Goal: Check status

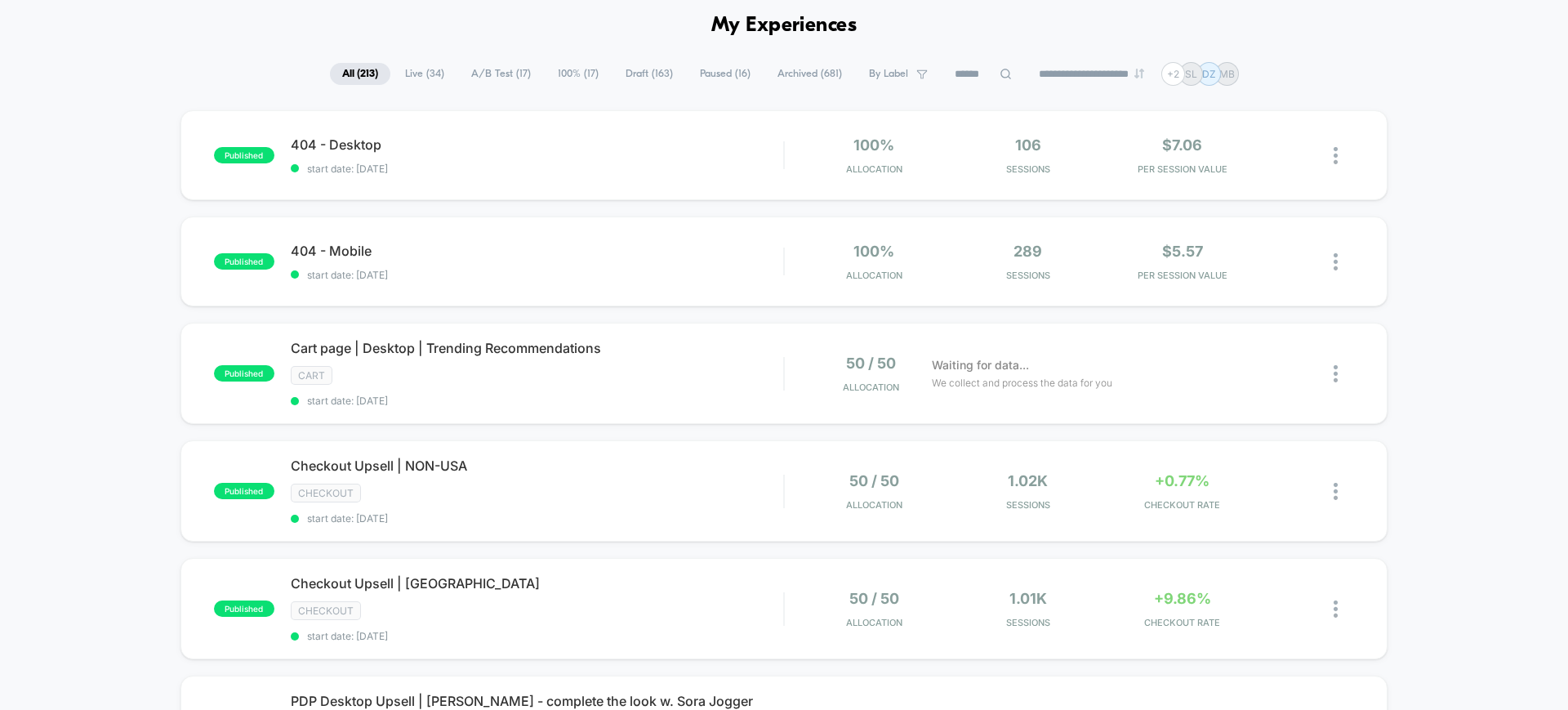
scroll to position [102, 0]
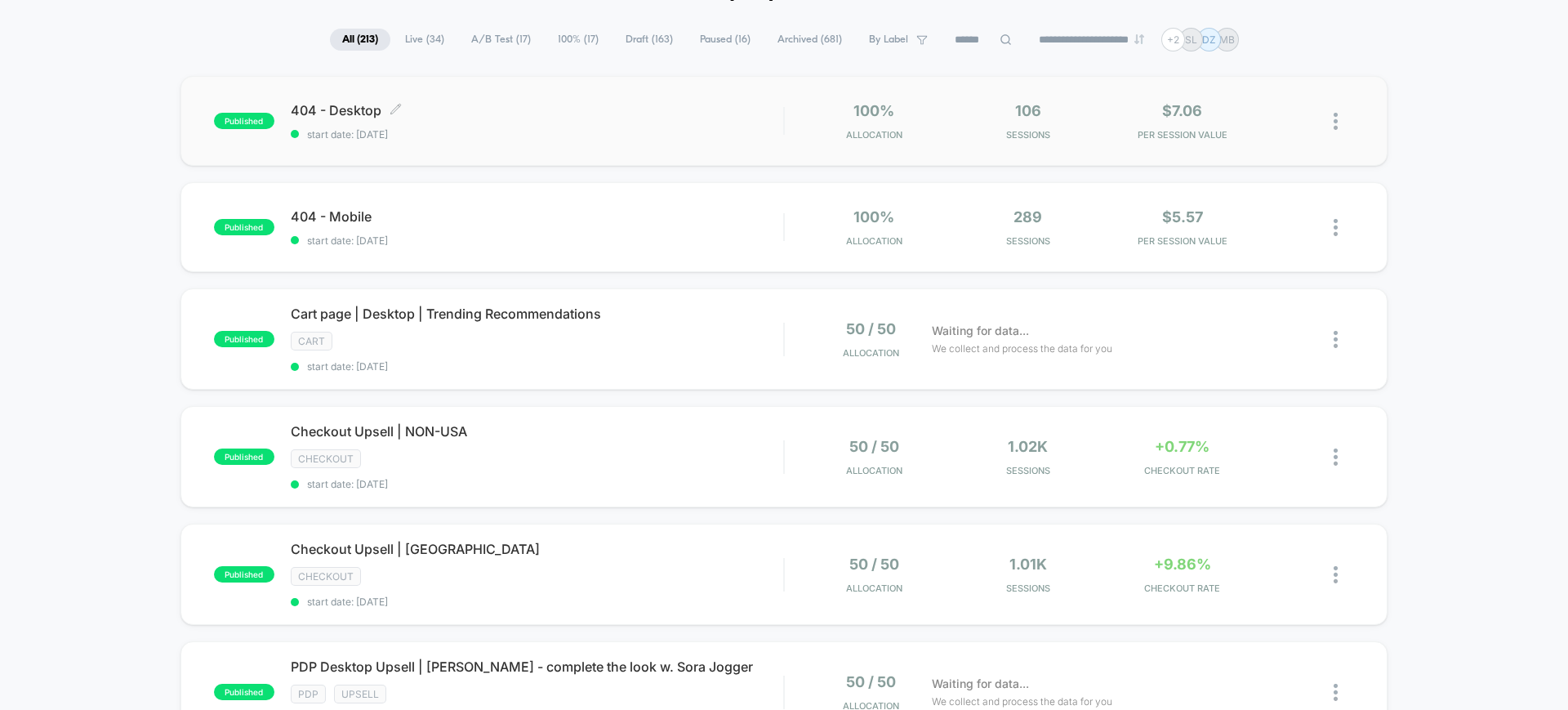
click at [666, 137] on span "start date: [DATE]" at bounding box center [536, 135] width 492 height 13
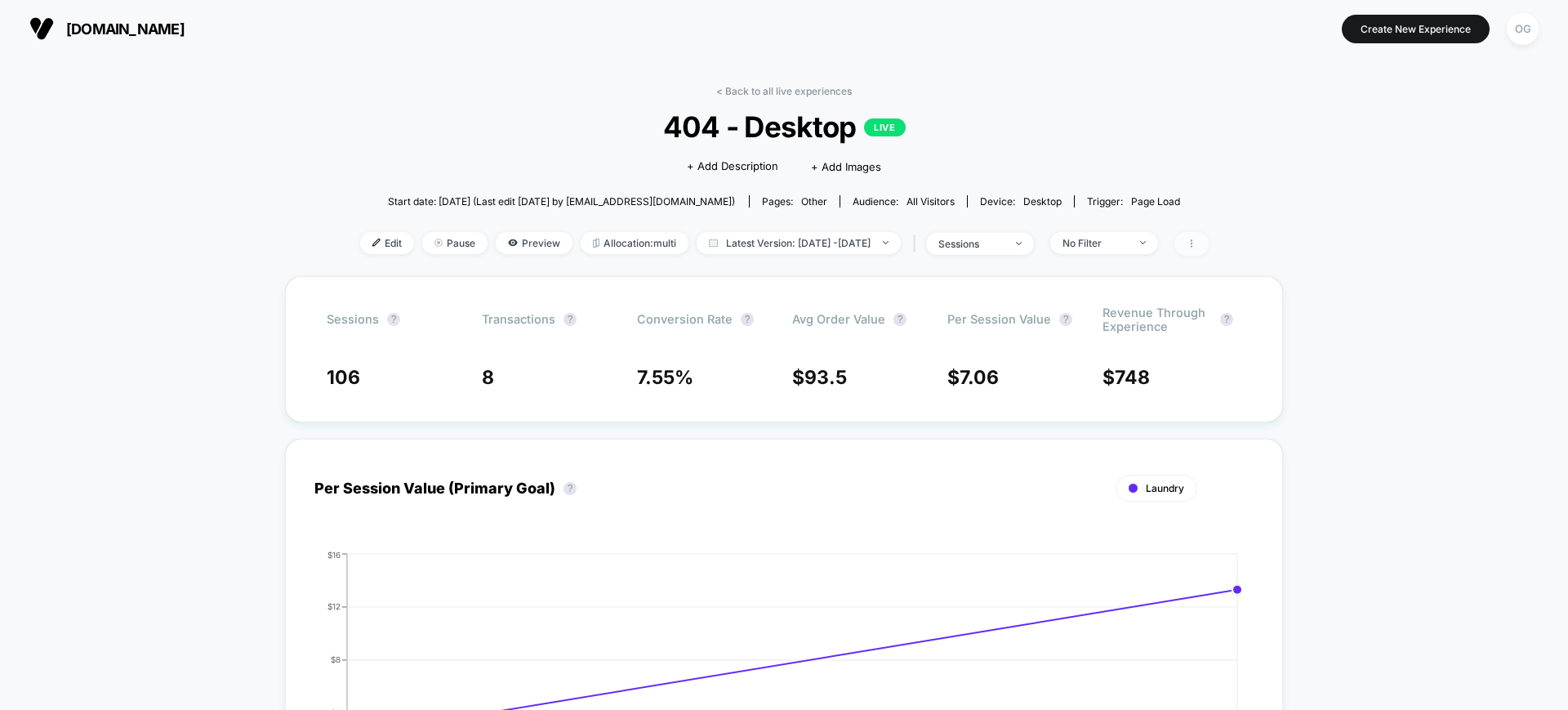
click at [1197, 242] on icon at bounding box center [1191, 243] width 10 height 10
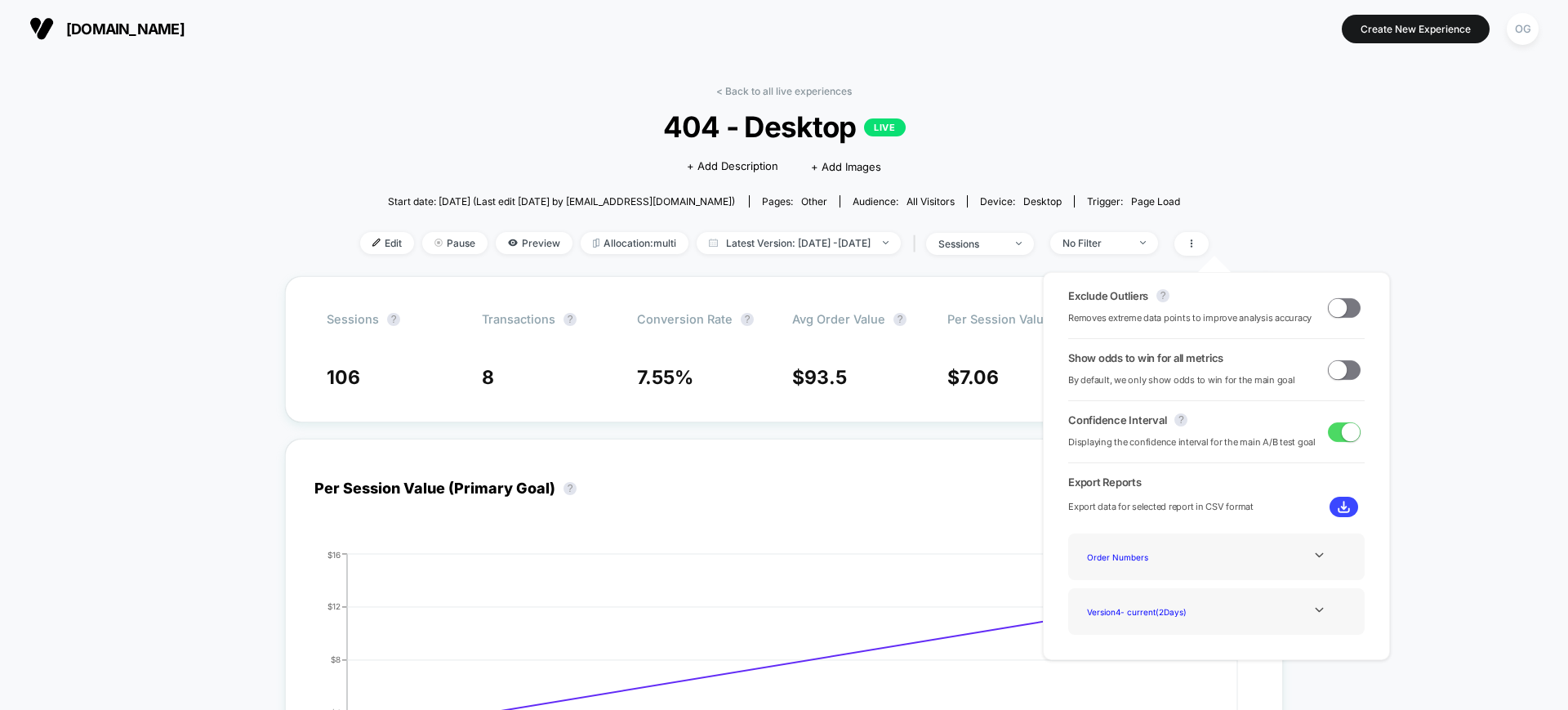
click at [1341, 314] on span at bounding box center [1344, 308] width 32 height 20
click at [1334, 366] on span at bounding box center [1337, 369] width 18 height 18
